Goal: Task Accomplishment & Management: Manage account settings

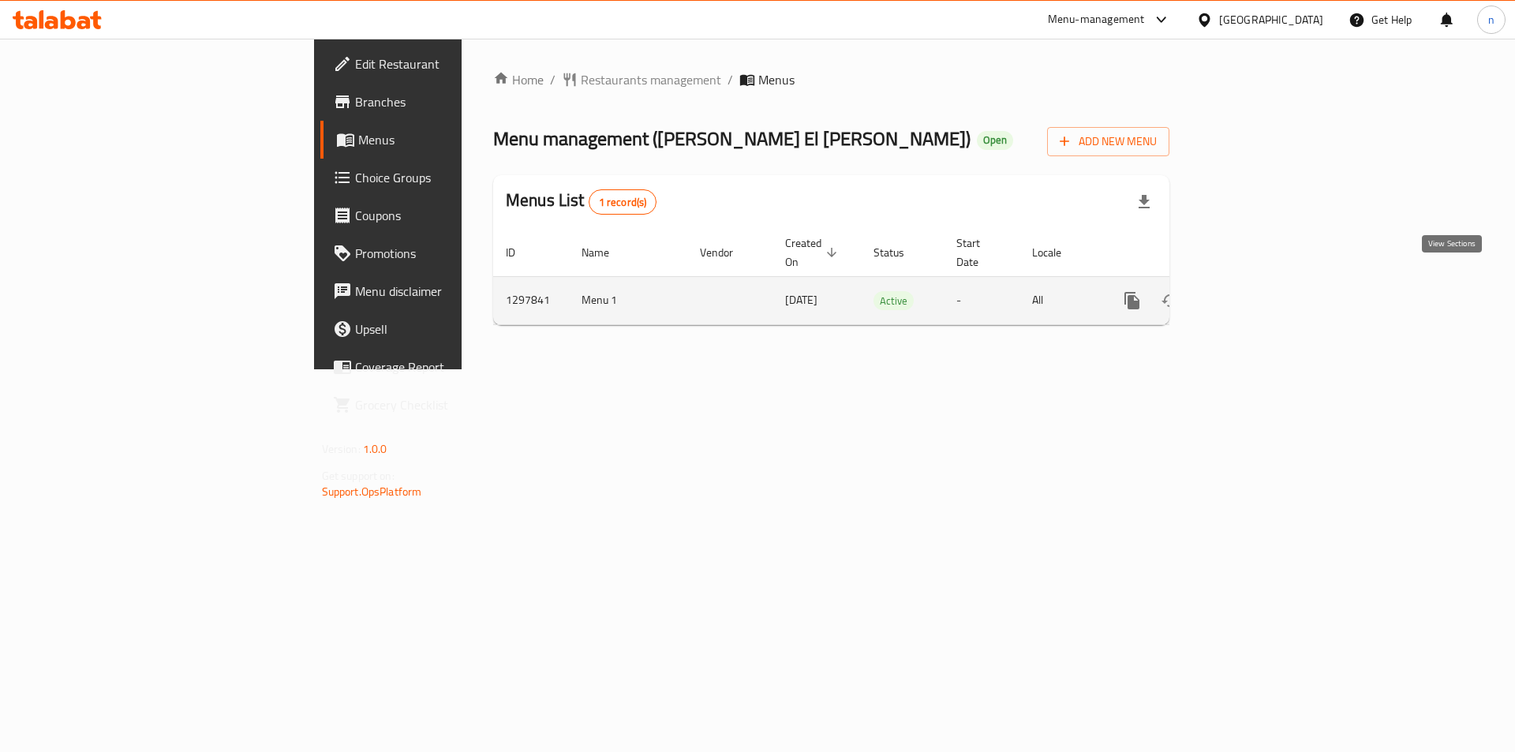
click at [1264, 286] on link "enhanced table" at bounding box center [1246, 301] width 38 height 38
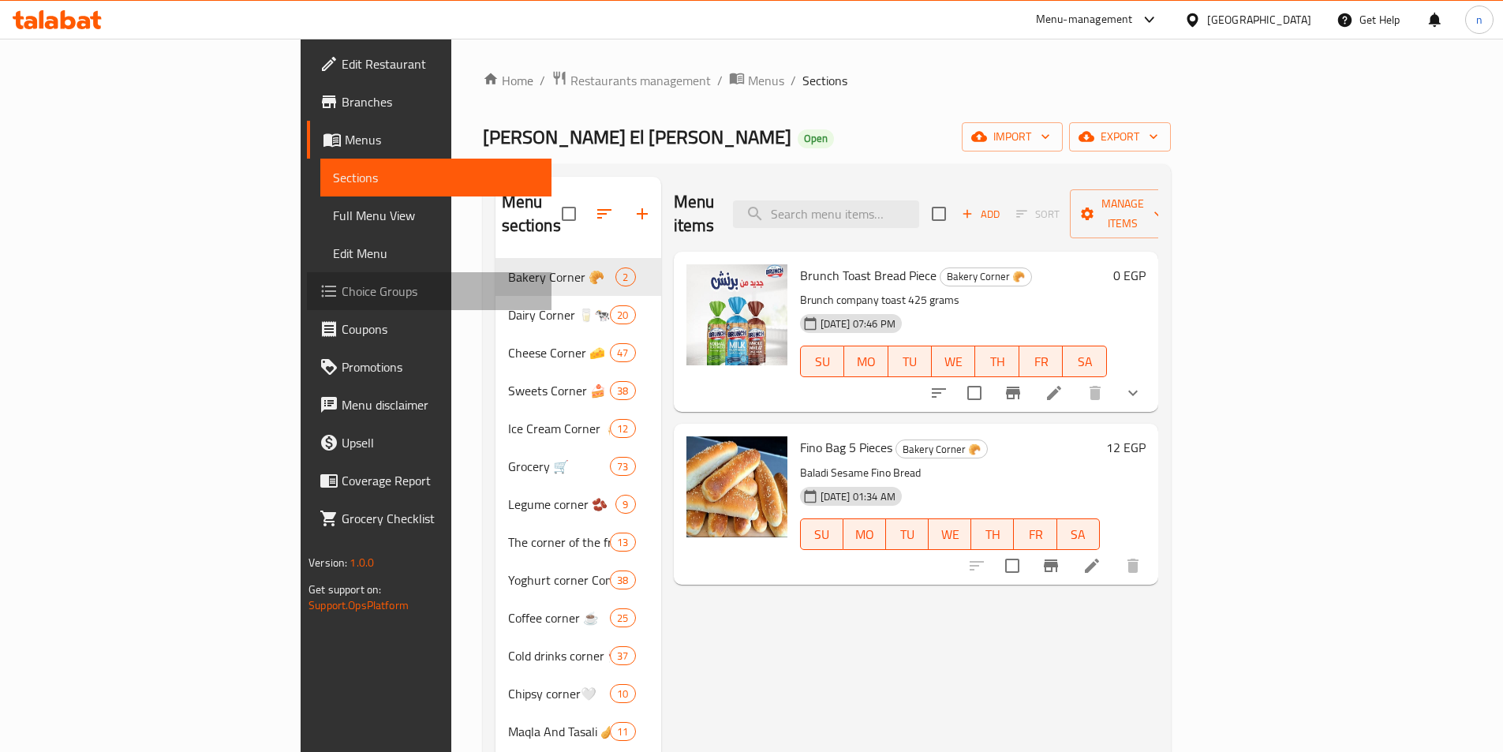
click at [342, 299] on span "Choice Groups" at bounding box center [440, 291] width 197 height 19
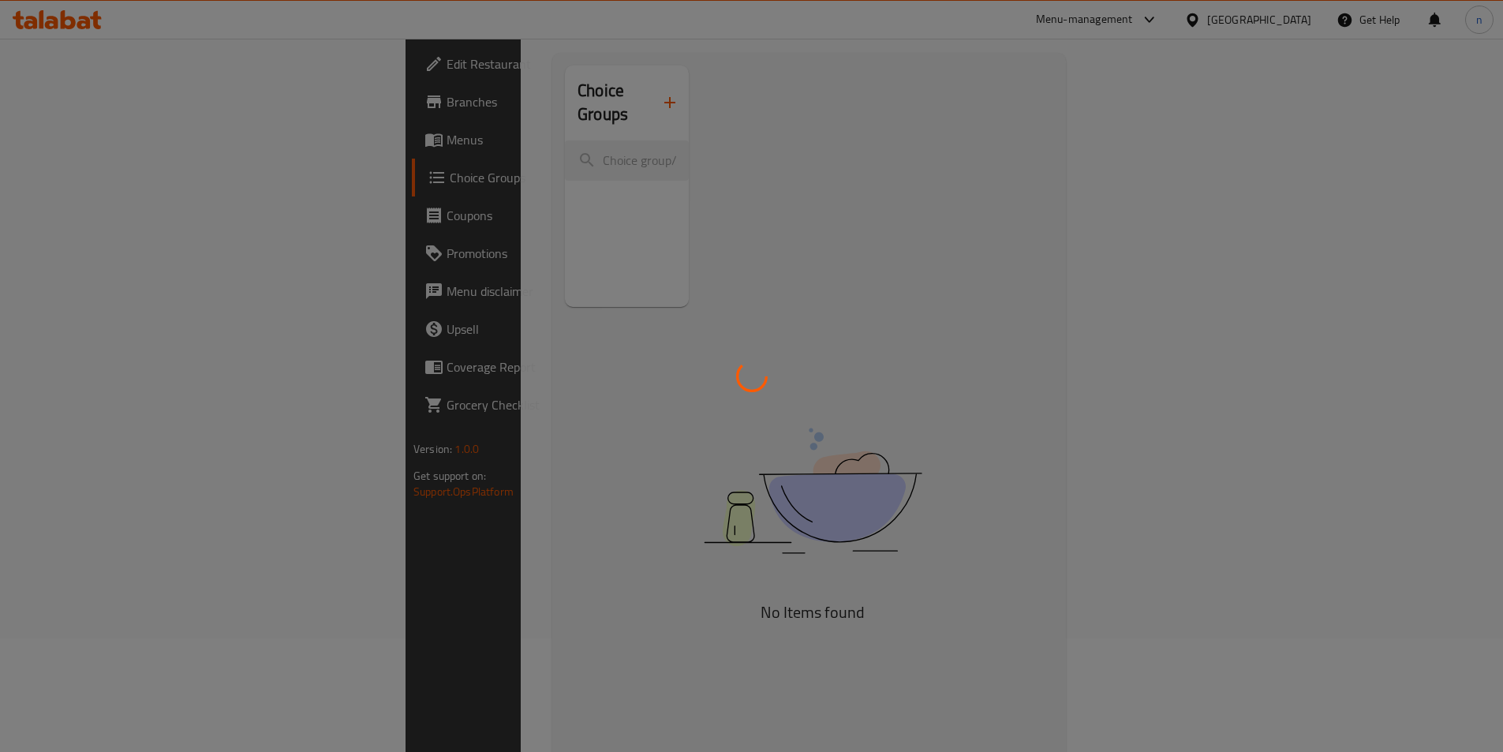
scroll to position [223, 0]
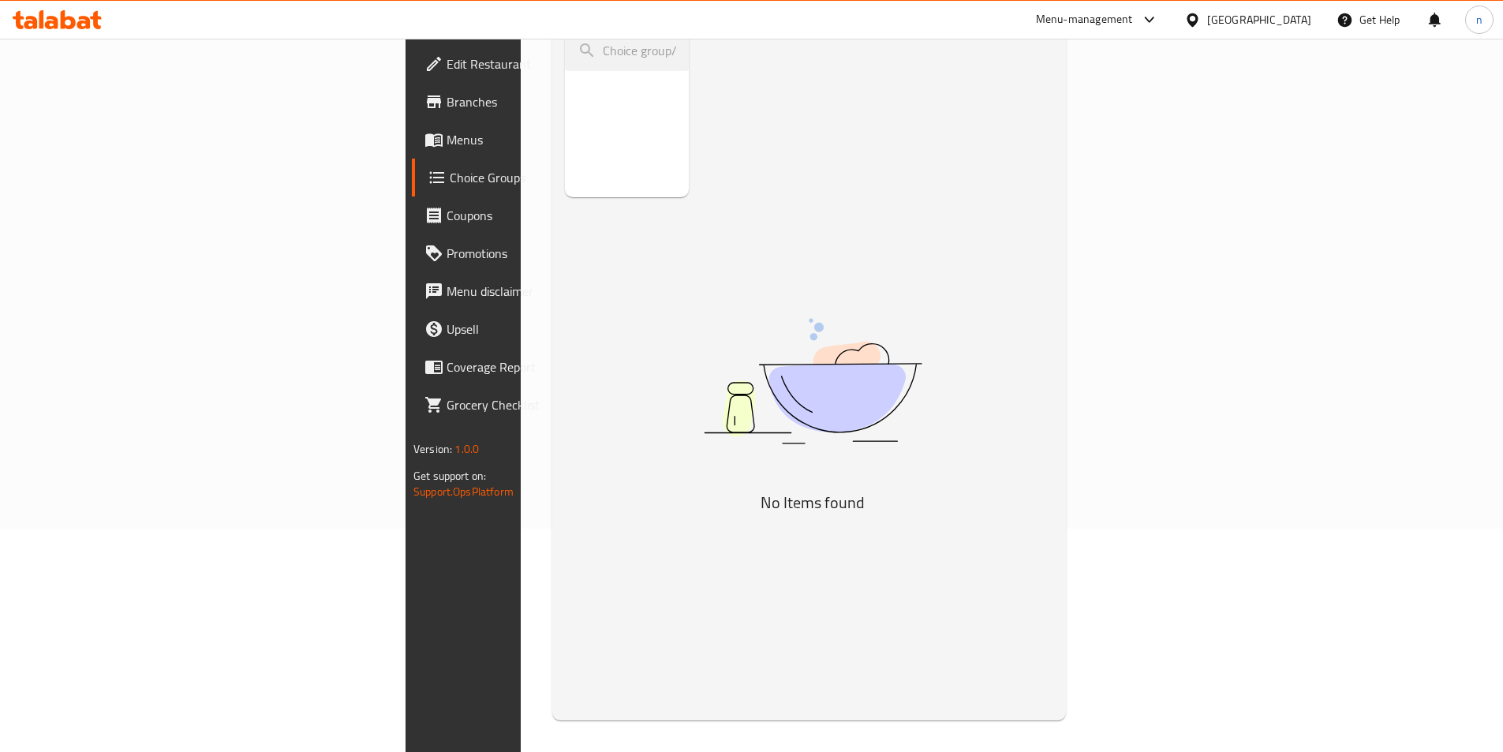
click at [450, 183] on span "Choice Groups" at bounding box center [547, 177] width 194 height 19
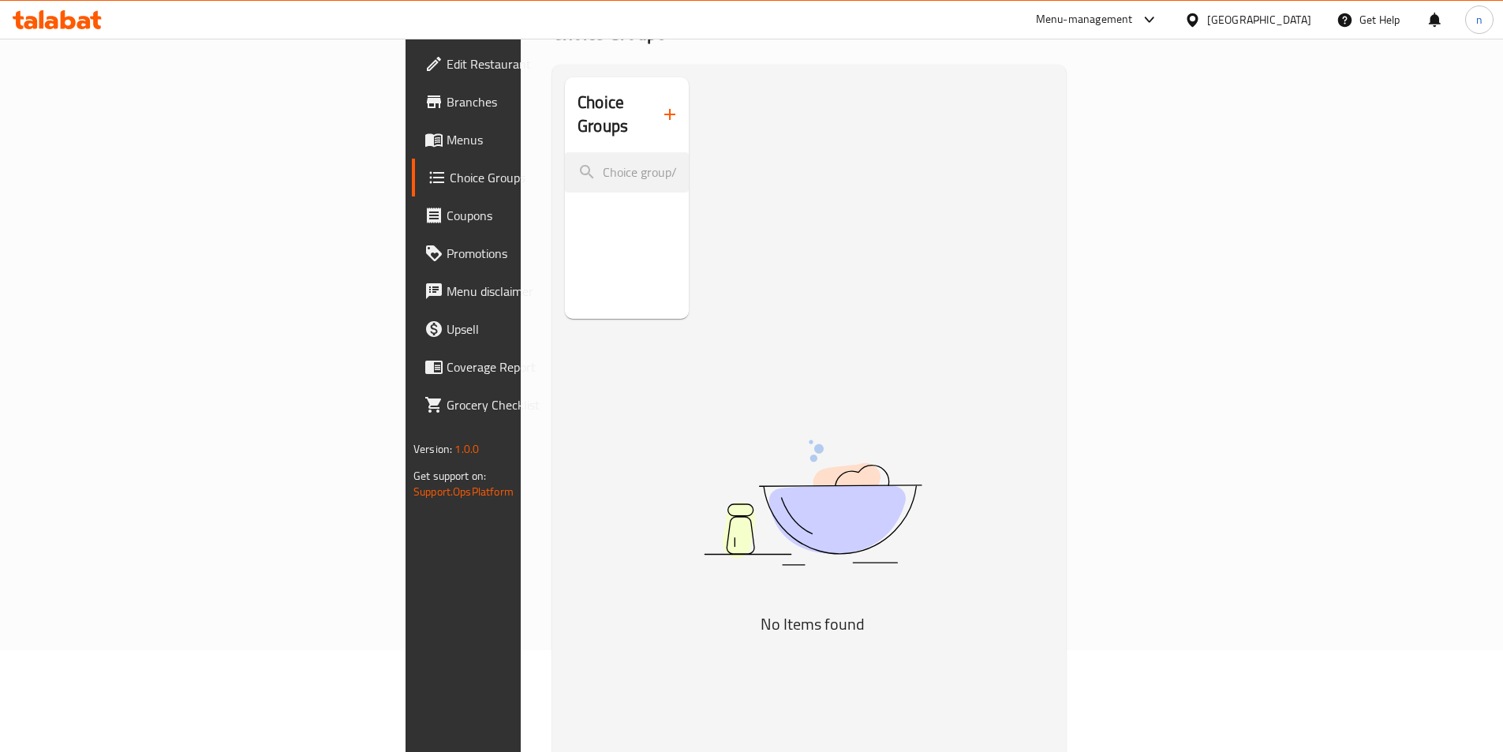
scroll to position [0, 0]
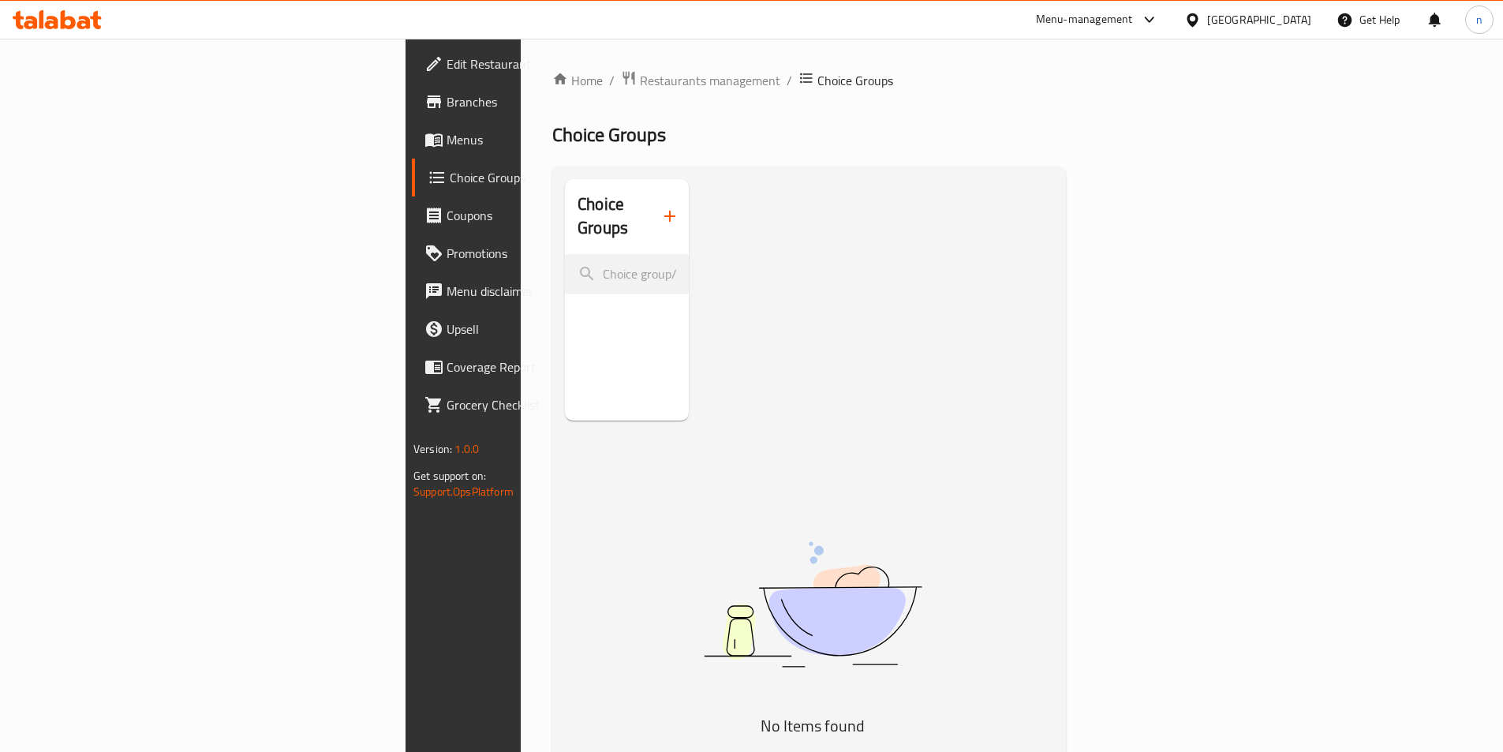
click at [450, 187] on span "Choice Groups" at bounding box center [547, 177] width 194 height 19
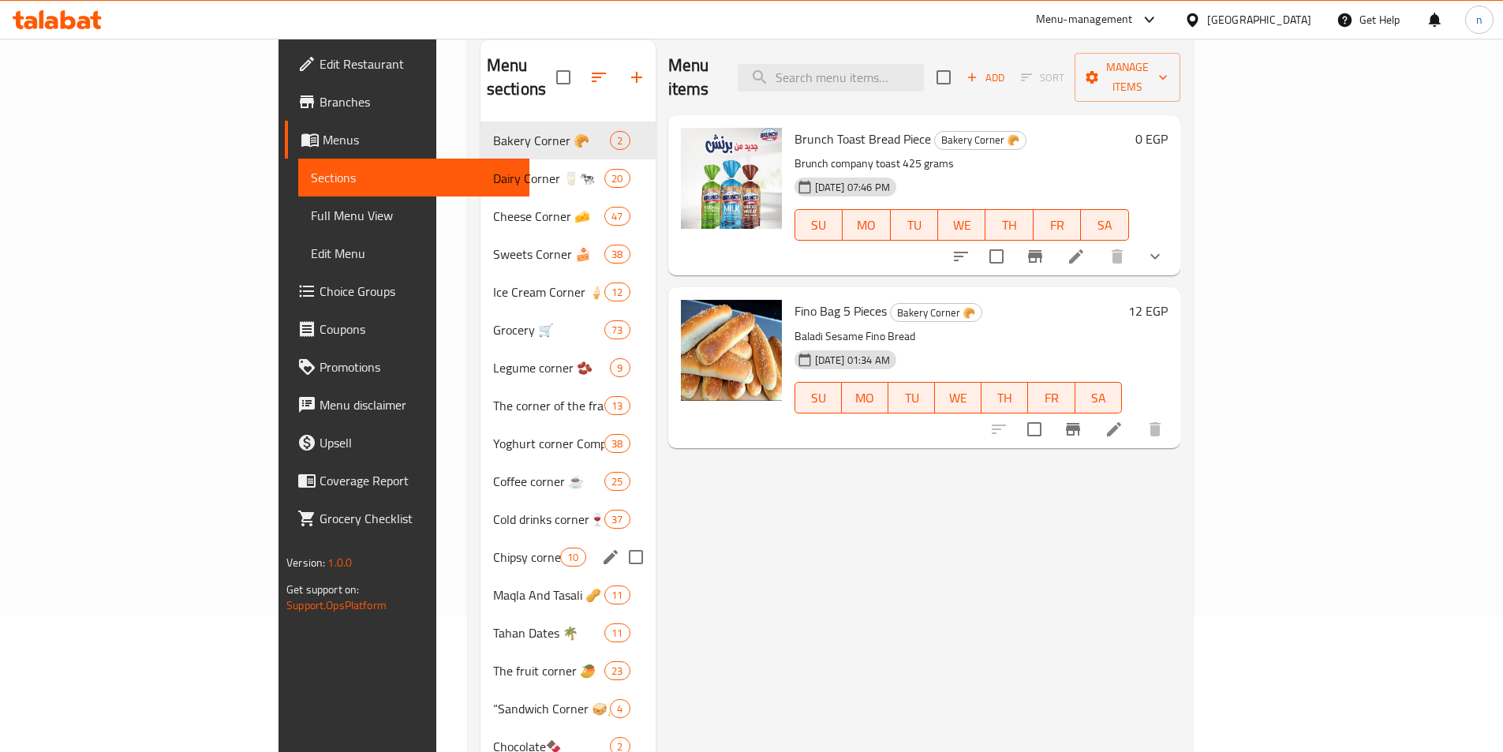
scroll to position [158, 0]
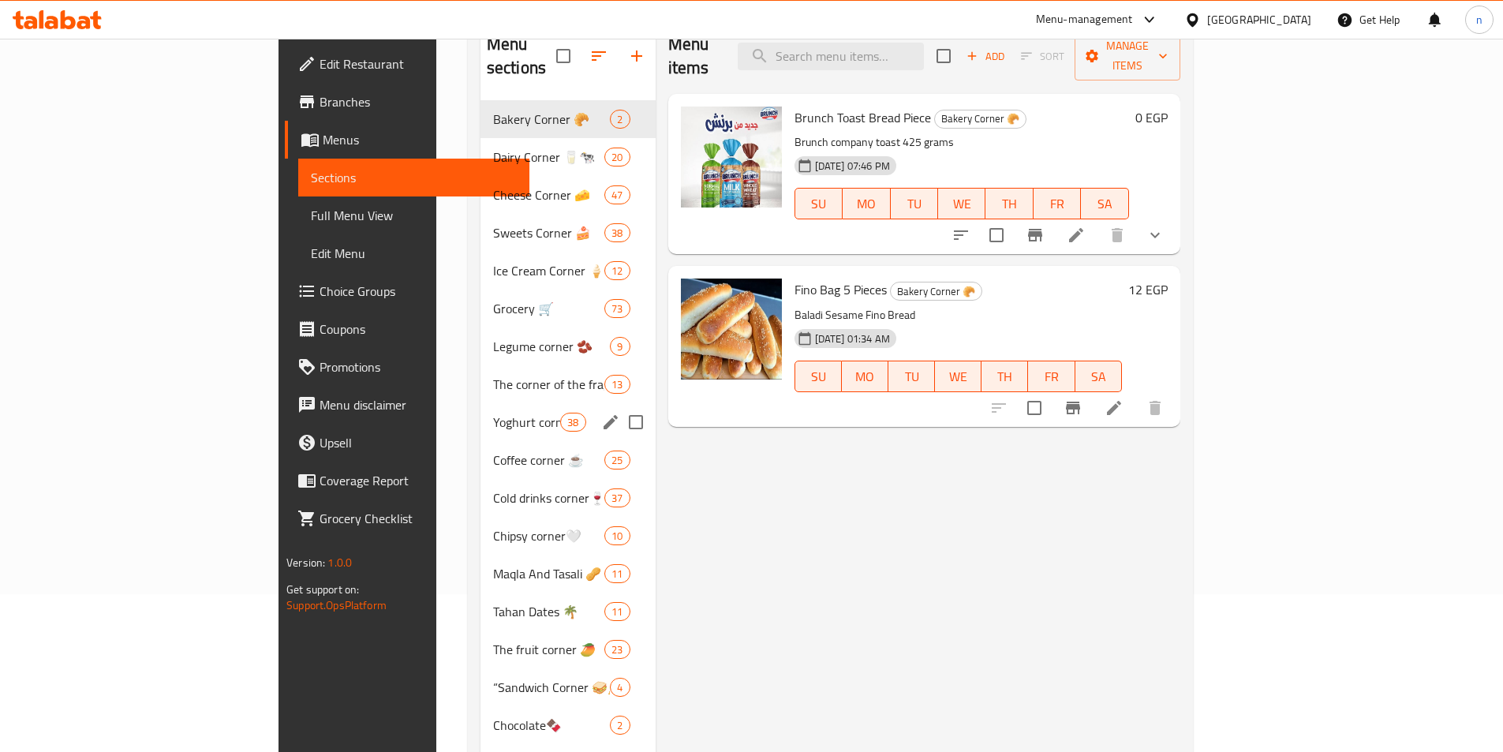
click at [480, 408] on div "Yoghurt corner Companies 🥛 38" at bounding box center [567, 422] width 175 height 38
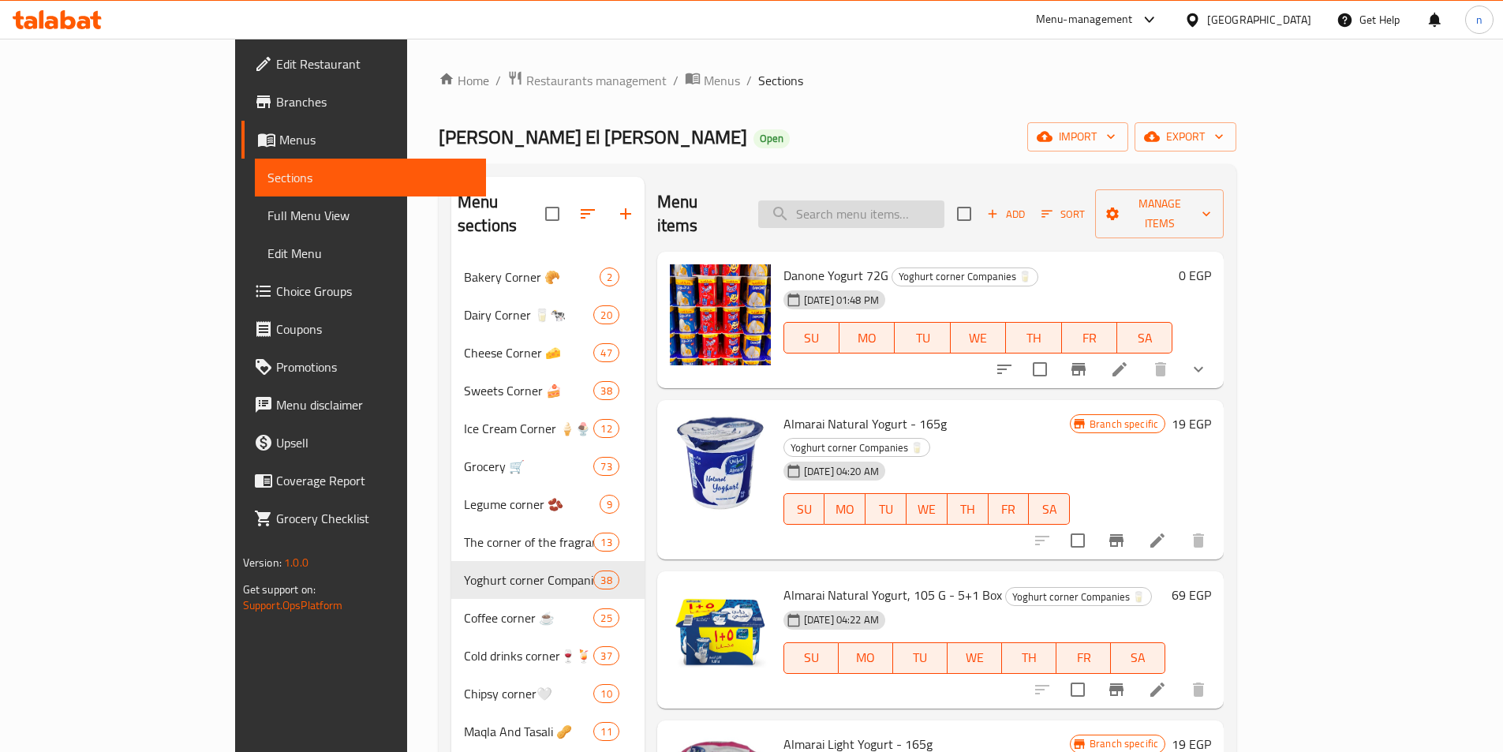
click at [910, 205] on input "search" at bounding box center [851, 214] width 186 height 28
paste input "Almarai Yogurt Drink 440 Grams"
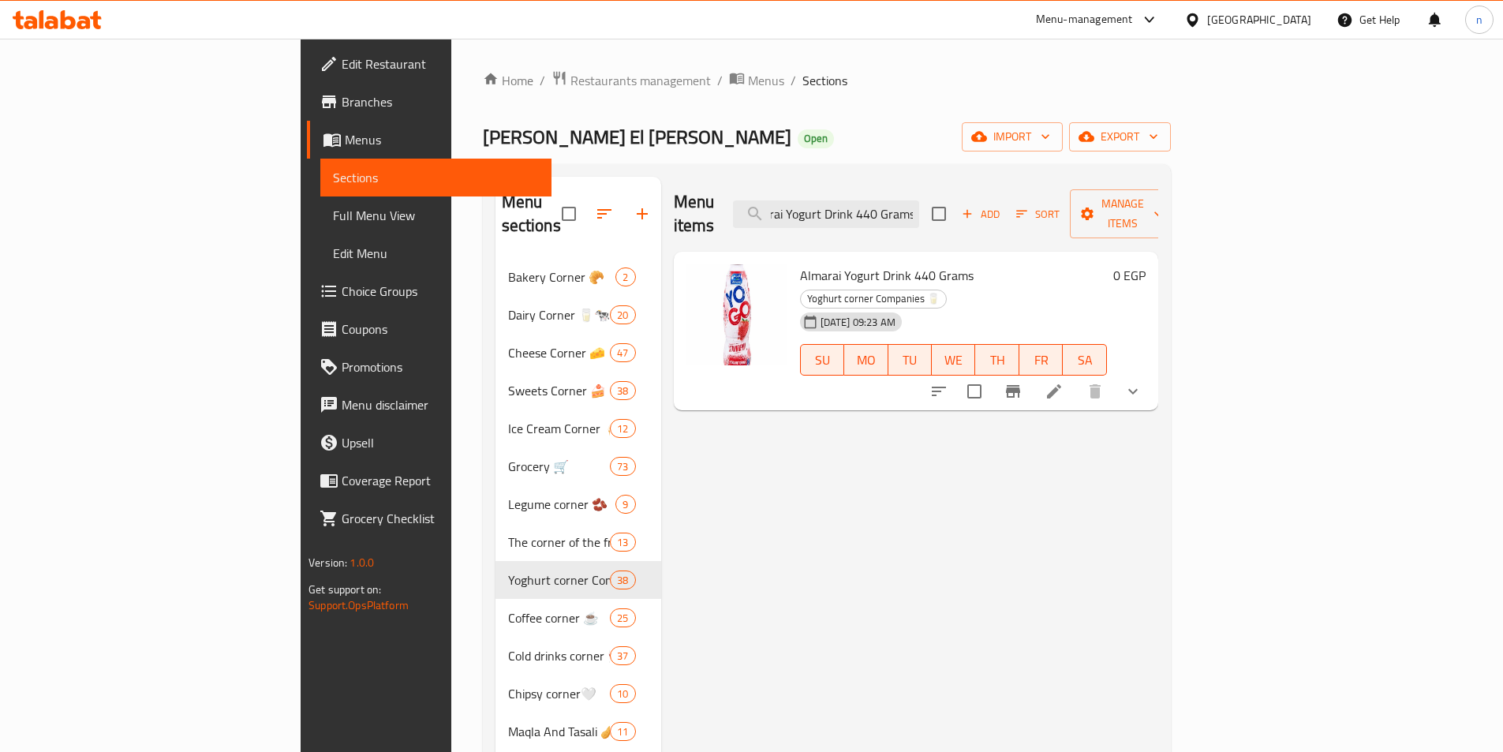
type input "Almarai Yogurt Drink 440 Grams"
click at [827, 263] on span "Almarai Yogurt Drink 440 Grams" at bounding box center [887, 275] width 174 height 24
click at [1063, 382] on icon at bounding box center [1053, 391] width 19 height 19
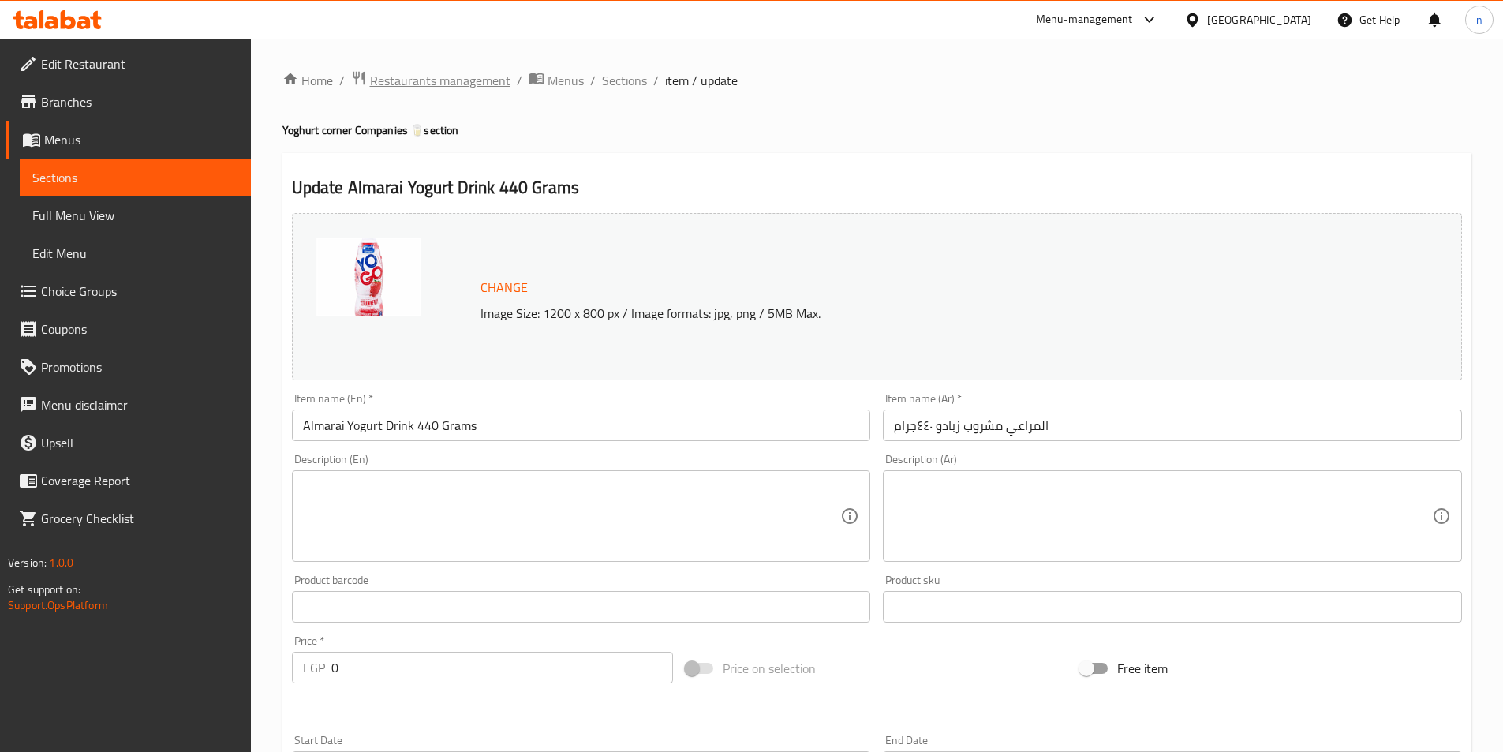
click at [457, 72] on span "Restaurants management" at bounding box center [440, 80] width 140 height 19
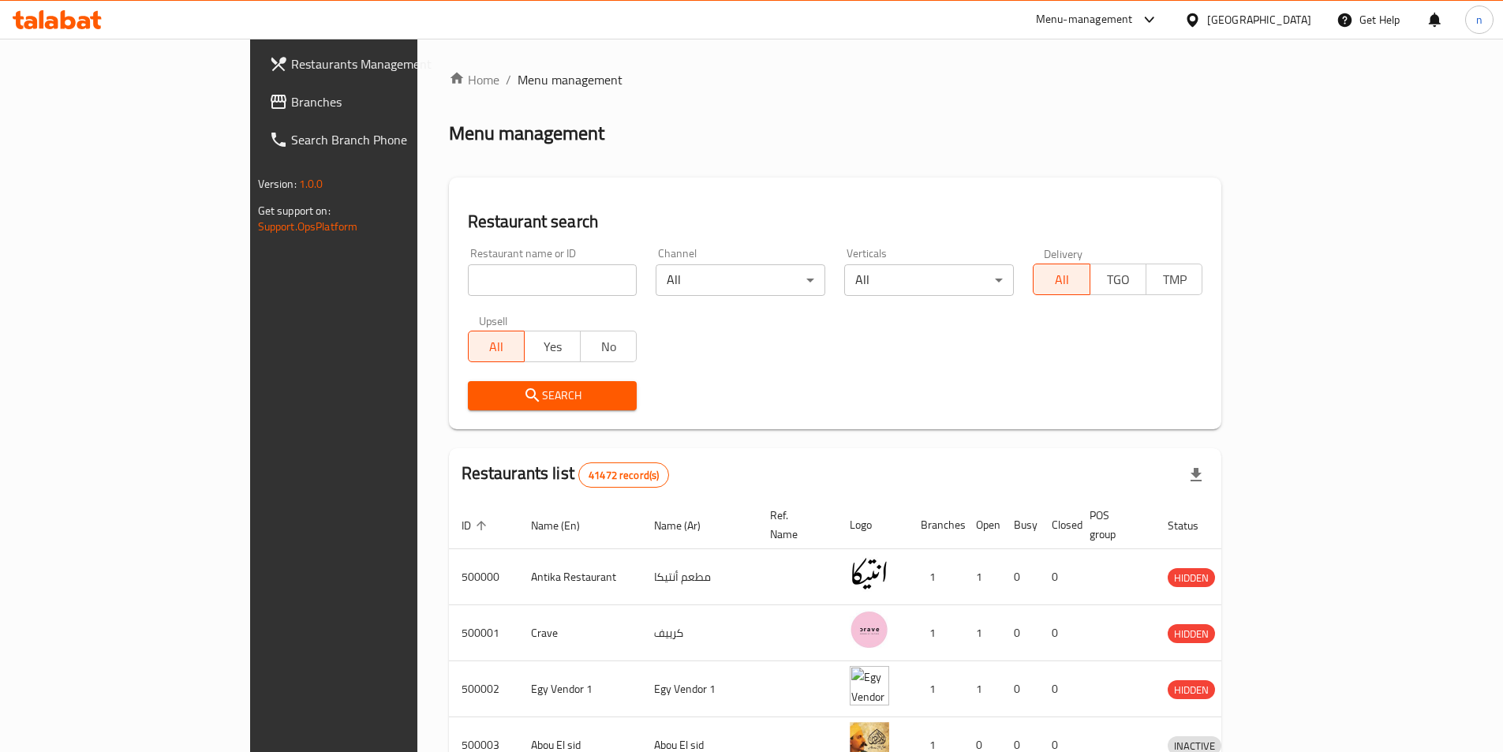
click at [291, 99] on span "Branches" at bounding box center [389, 101] width 197 height 19
